Goal: Navigation & Orientation: Find specific page/section

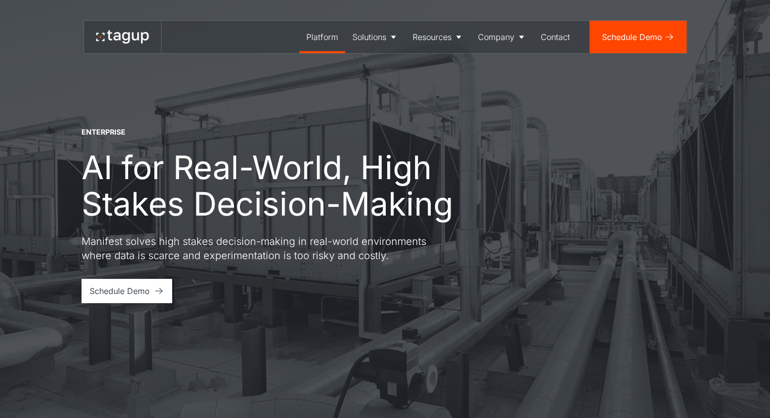
click at [336, 41] on link "Platform" at bounding box center [322, 37] width 46 height 32
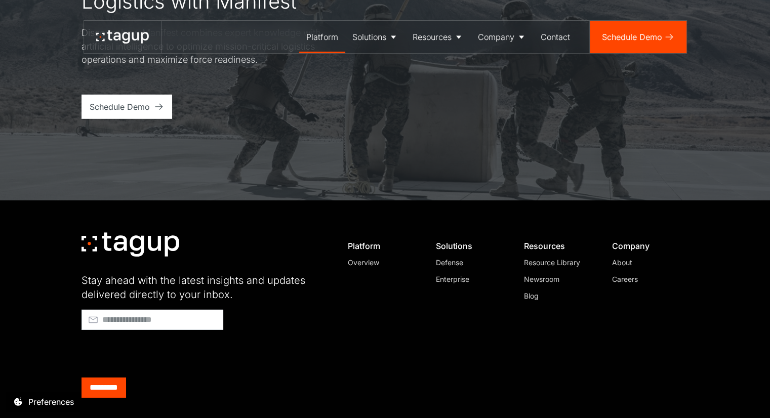
scroll to position [3119, 0]
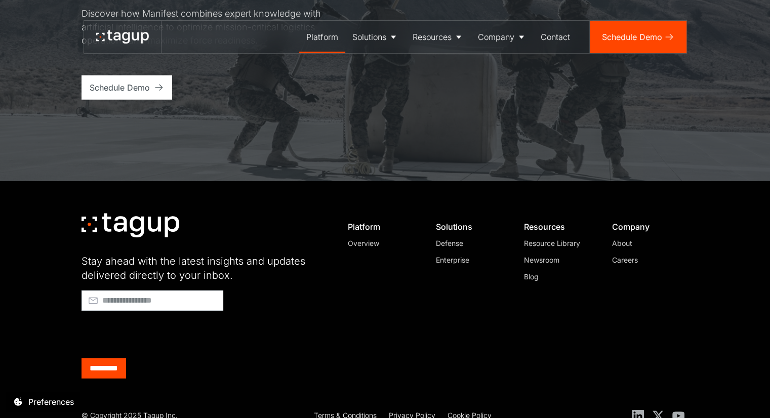
click at [355, 238] on div "Overview" at bounding box center [382, 243] width 69 height 11
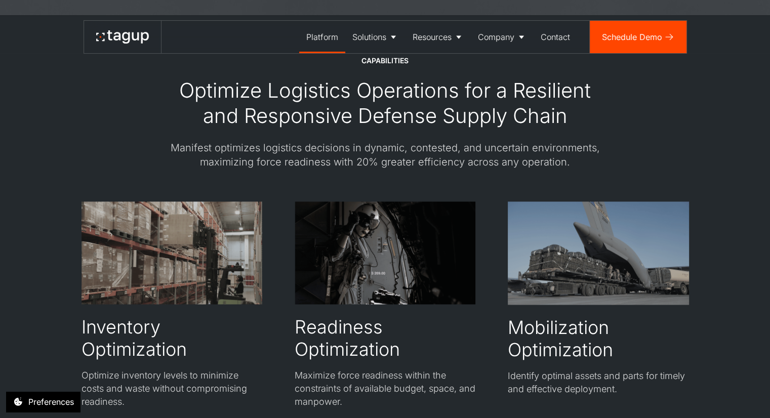
scroll to position [1619, 0]
